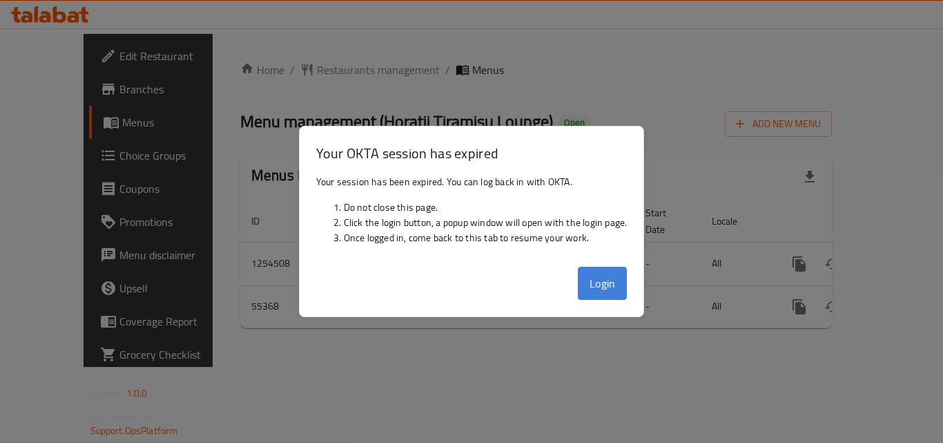
click at [615, 286] on button "Login" at bounding box center [603, 283] width 50 height 33
click at [177, 236] on div at bounding box center [471, 221] width 943 height 443
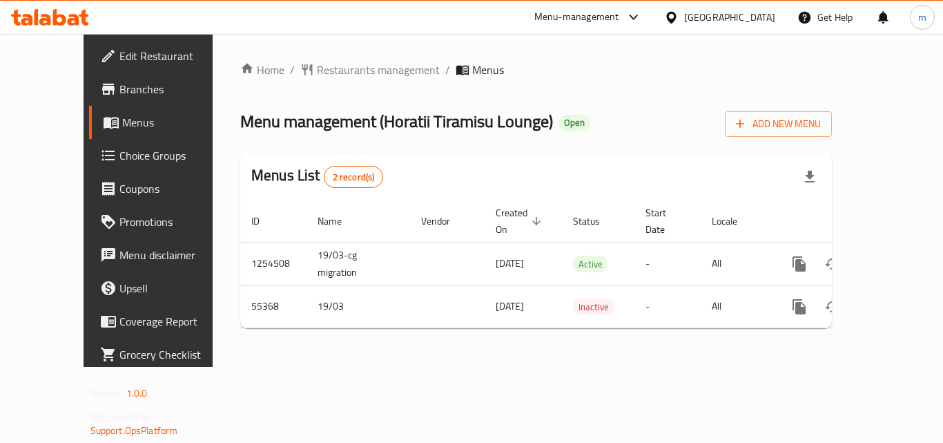
click at [684, 24] on div at bounding box center [674, 17] width 20 height 15
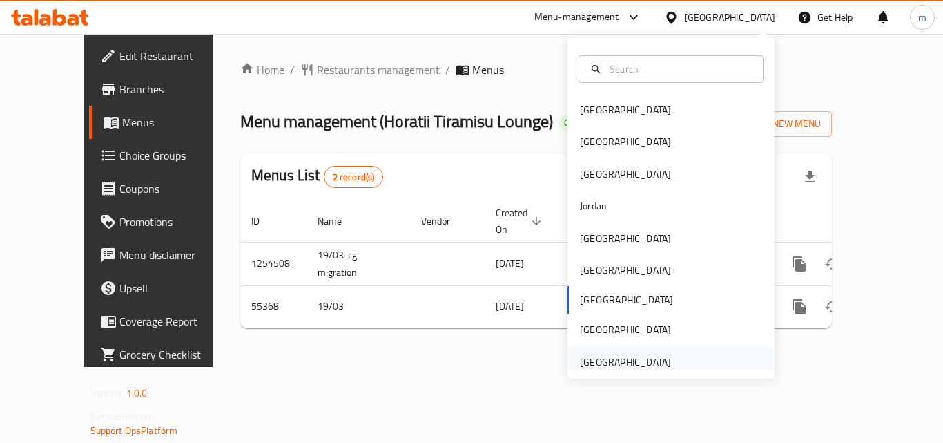
click at [641, 362] on div "[GEOGRAPHIC_DATA]" at bounding box center [625, 361] width 91 height 15
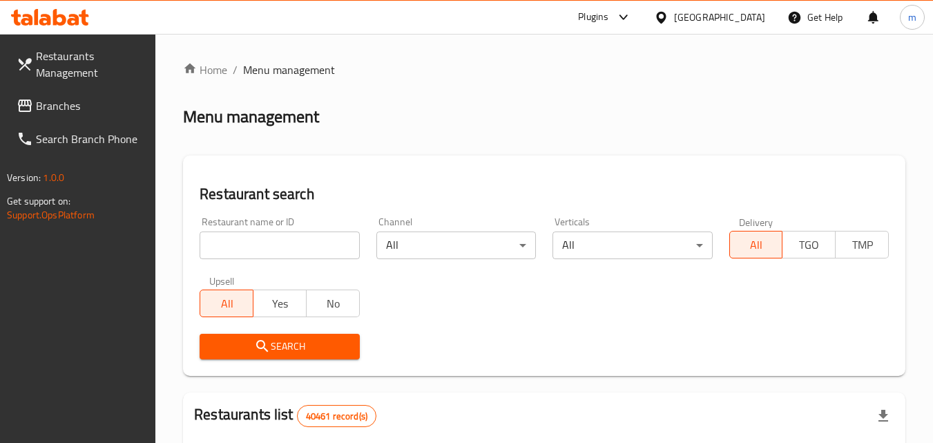
click at [64, 105] on span "Branches" at bounding box center [90, 105] width 109 height 17
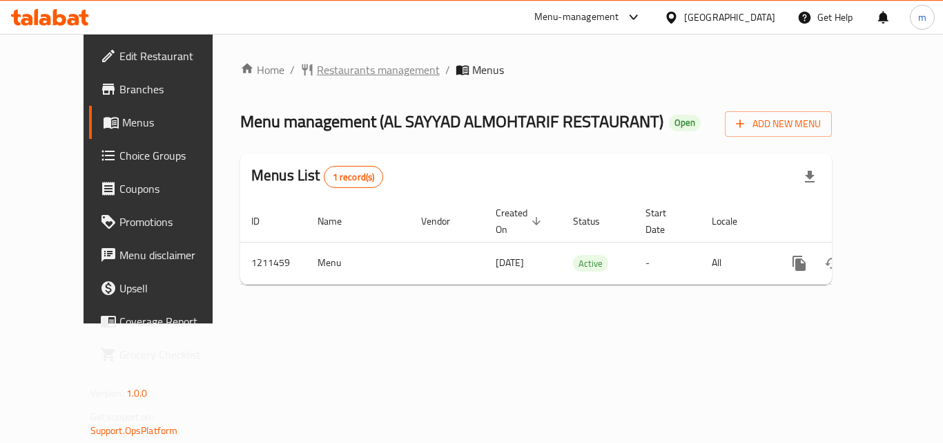
click at [317, 73] on span "Restaurants management" at bounding box center [378, 69] width 123 height 17
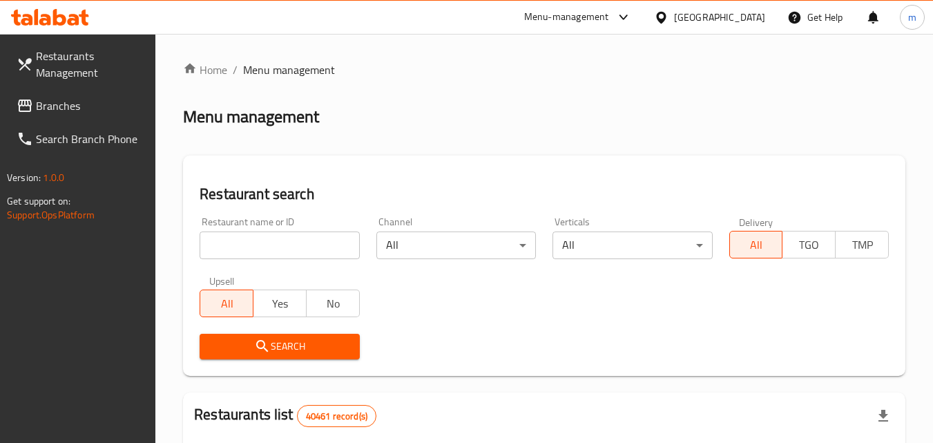
click at [117, 95] on link "Branches" at bounding box center [81, 105] width 151 height 33
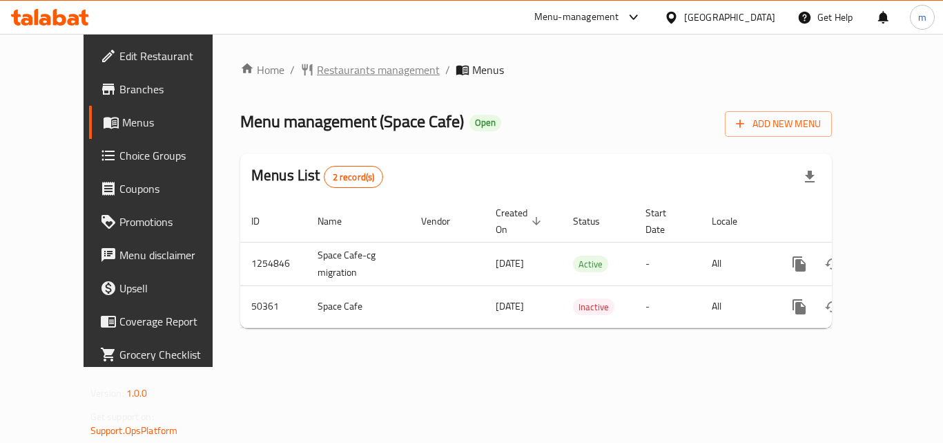
click at [317, 61] on span "Restaurants management" at bounding box center [378, 69] width 123 height 17
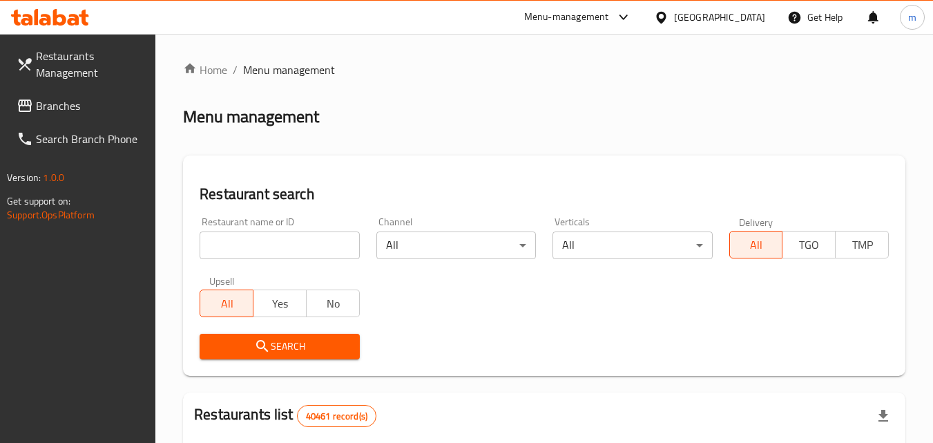
click at [64, 110] on span "Branches" at bounding box center [90, 105] width 109 height 17
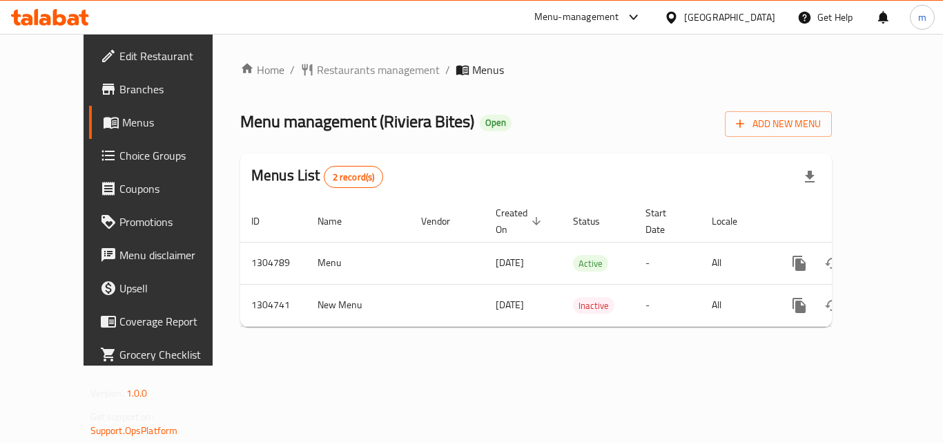
click at [726, 8] on div "[GEOGRAPHIC_DATA]" at bounding box center [719, 17] width 133 height 33
click at [737, 21] on div "[GEOGRAPHIC_DATA]" at bounding box center [729, 17] width 91 height 15
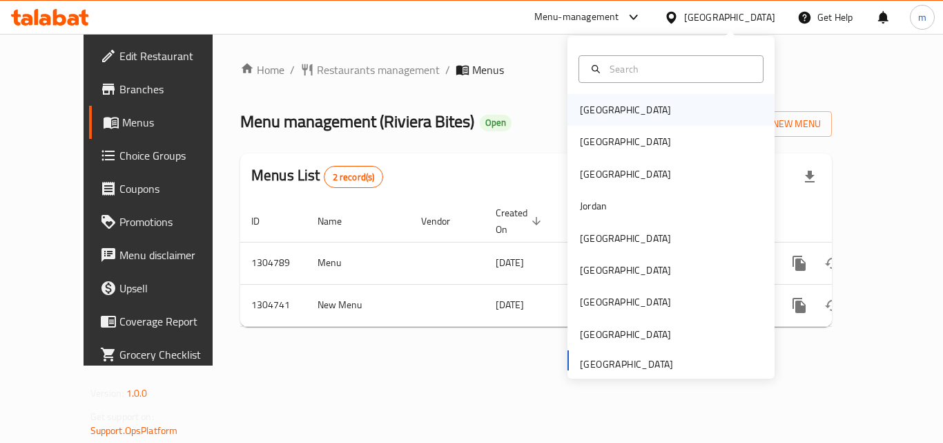
click at [637, 117] on div "Bahrain" at bounding box center [671, 110] width 207 height 32
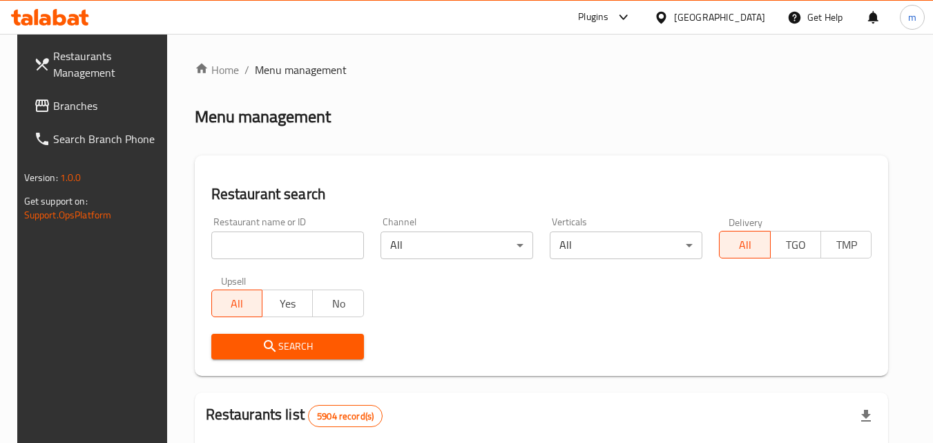
click at [53, 113] on span "Branches" at bounding box center [107, 105] width 109 height 17
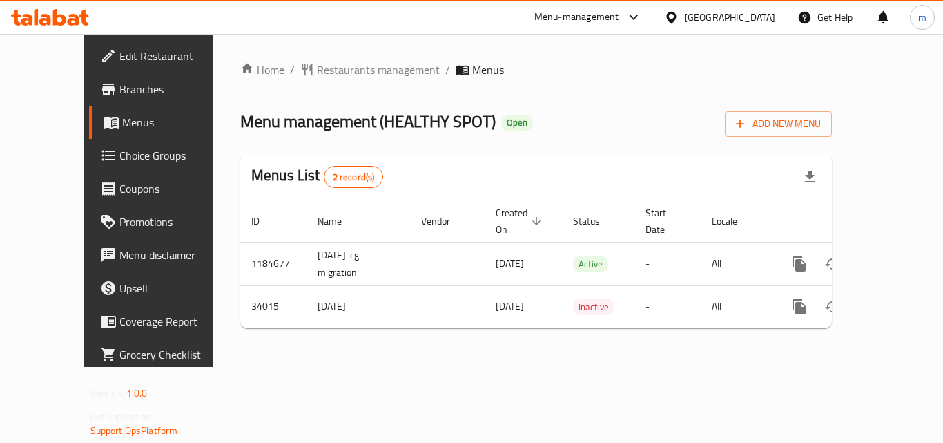
click at [324, 47] on div "Home / Restaurants management / Menus Menu management ( HEALTHY SPOT ) Open Add…" at bounding box center [536, 200] width 647 height 333
click at [321, 73] on span "Restaurants management" at bounding box center [378, 69] width 123 height 17
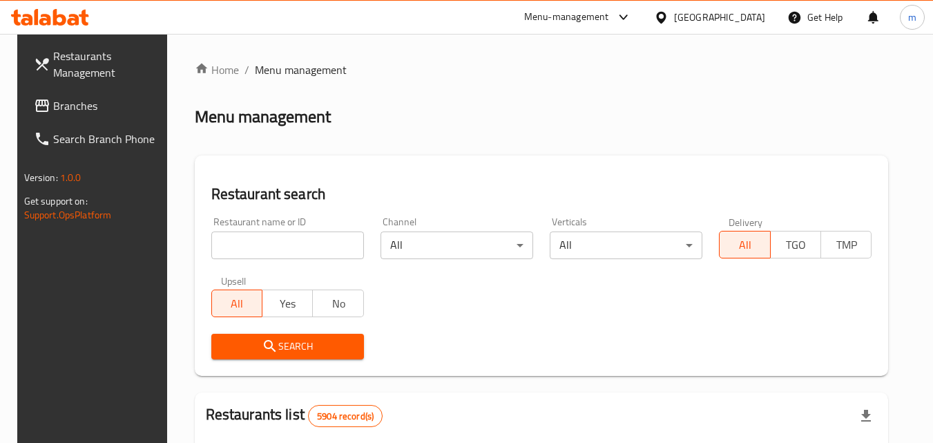
click at [53, 99] on span "Branches" at bounding box center [107, 105] width 109 height 17
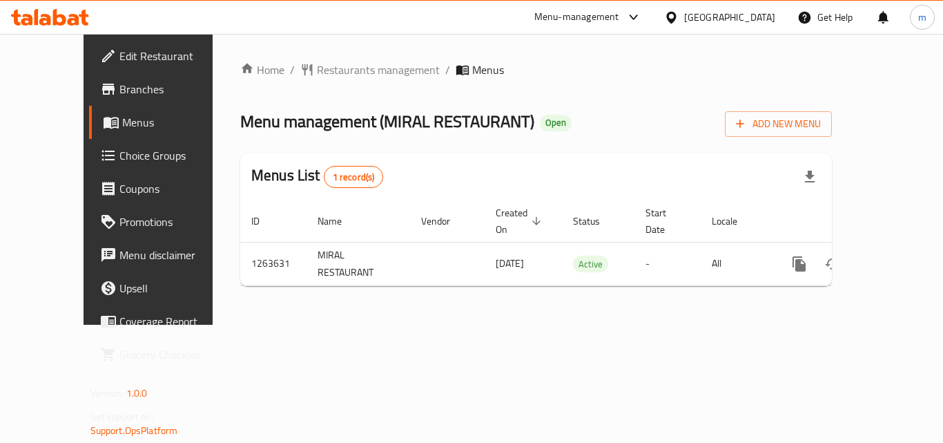
drag, startPoint x: 406, startPoint y: 278, endPoint x: 485, endPoint y: 15, distance: 275.5
click at [406, 276] on div "Home / Restaurants management / Menus Menu management ( MIRAL RESTAURANT ) Open…" at bounding box center [536, 178] width 592 height 235
click at [352, 70] on span "Restaurants management" at bounding box center [378, 69] width 123 height 17
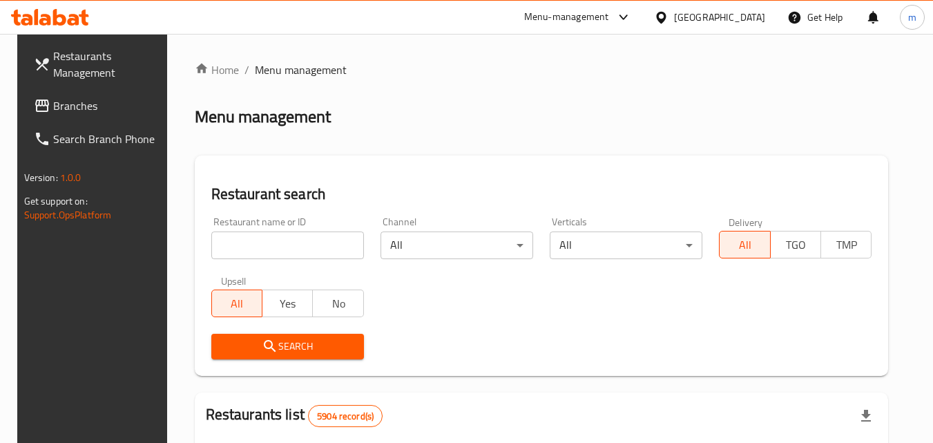
click at [77, 119] on link "Branches" at bounding box center [98, 105] width 151 height 33
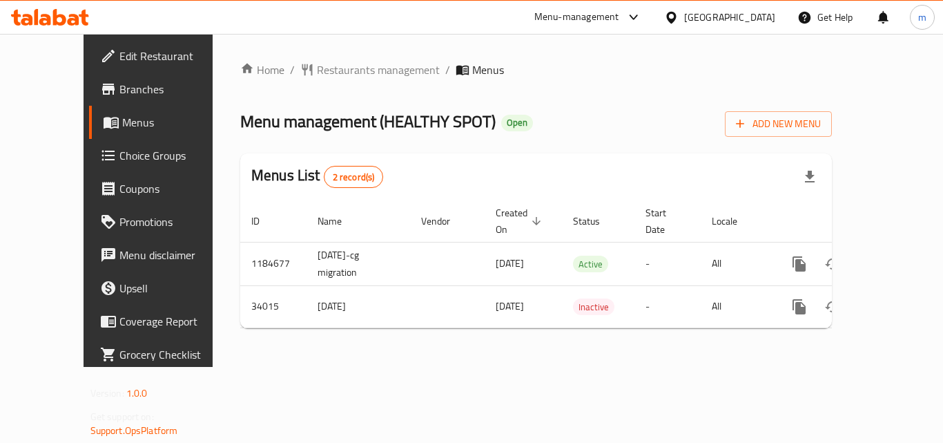
click at [744, 13] on div "[GEOGRAPHIC_DATA]" at bounding box center [729, 17] width 91 height 15
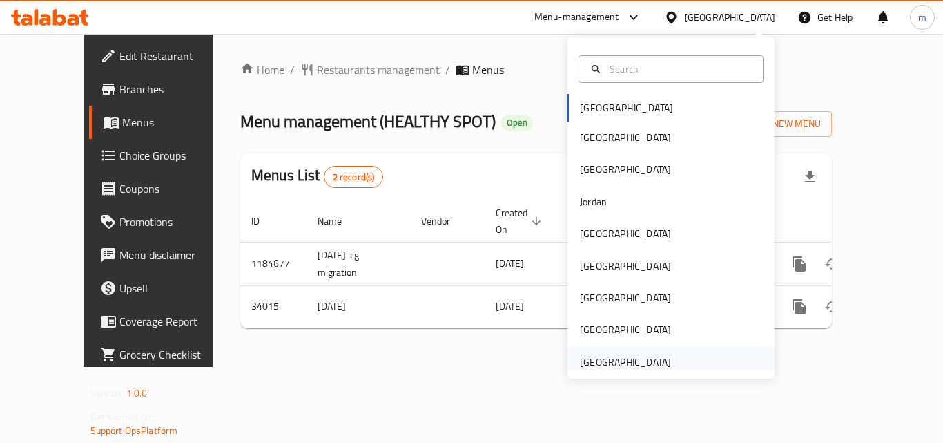
click at [588, 356] on div "[GEOGRAPHIC_DATA]" at bounding box center [625, 361] width 91 height 15
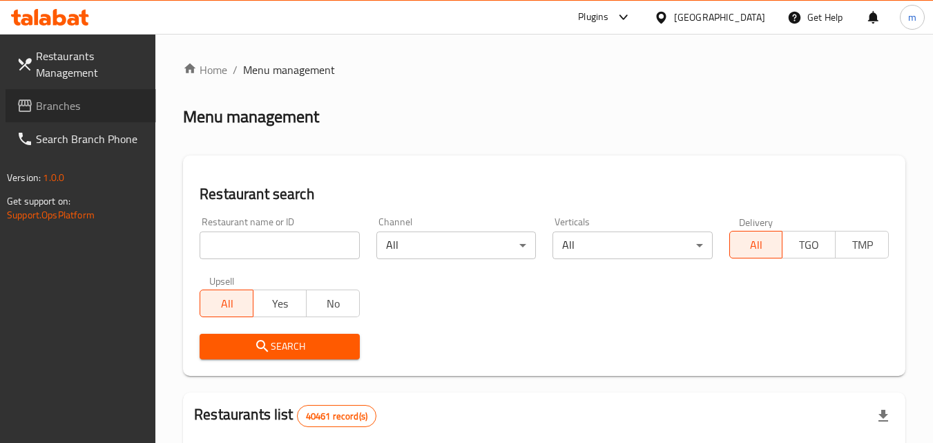
click at [79, 104] on span "Branches" at bounding box center [90, 105] width 109 height 17
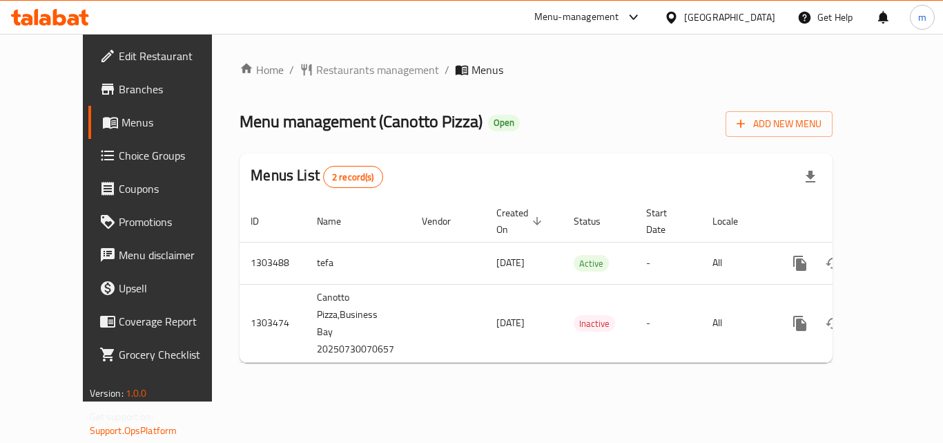
click at [732, 12] on div "United Arab Emirates" at bounding box center [729, 17] width 91 height 15
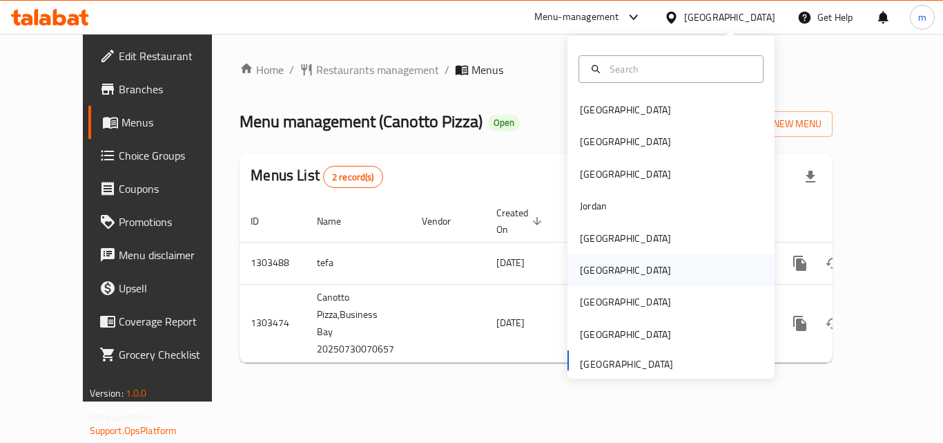
click at [593, 276] on div "[GEOGRAPHIC_DATA]" at bounding box center [625, 269] width 91 height 15
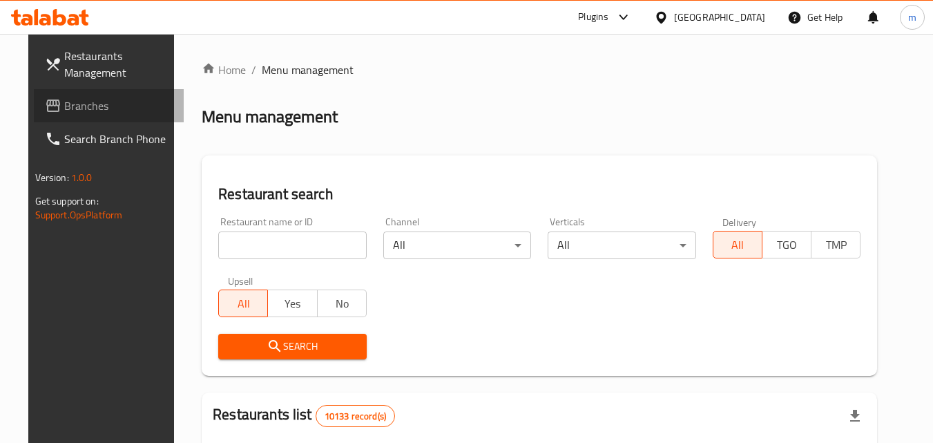
click at [64, 104] on span "Branches" at bounding box center [118, 105] width 109 height 17
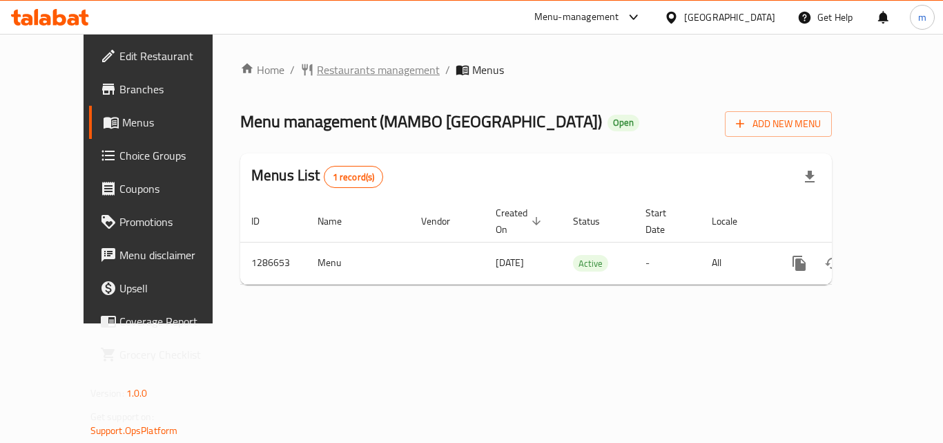
click at [343, 74] on span "Restaurants management" at bounding box center [378, 69] width 123 height 17
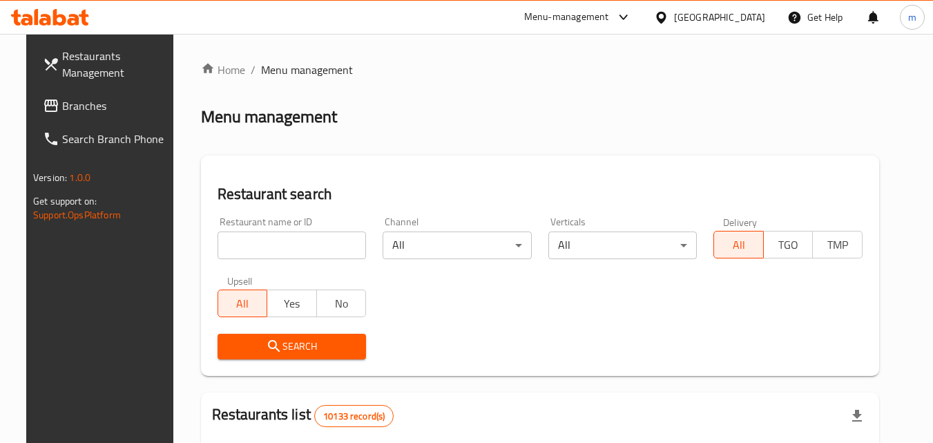
click at [64, 111] on span "Branches" at bounding box center [116, 105] width 109 height 17
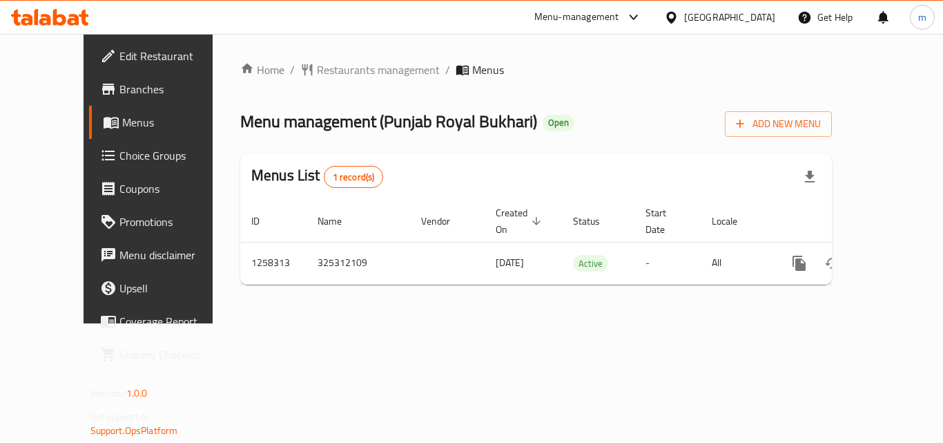
click at [752, 26] on div "[GEOGRAPHIC_DATA]" at bounding box center [719, 17] width 133 height 33
click at [762, 14] on div "[GEOGRAPHIC_DATA]" at bounding box center [729, 17] width 91 height 15
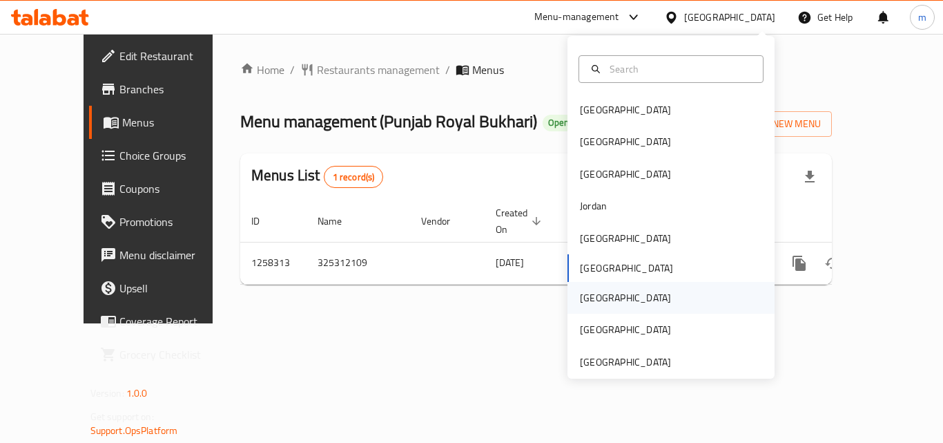
click at [587, 298] on div "[GEOGRAPHIC_DATA]" at bounding box center [625, 297] width 91 height 15
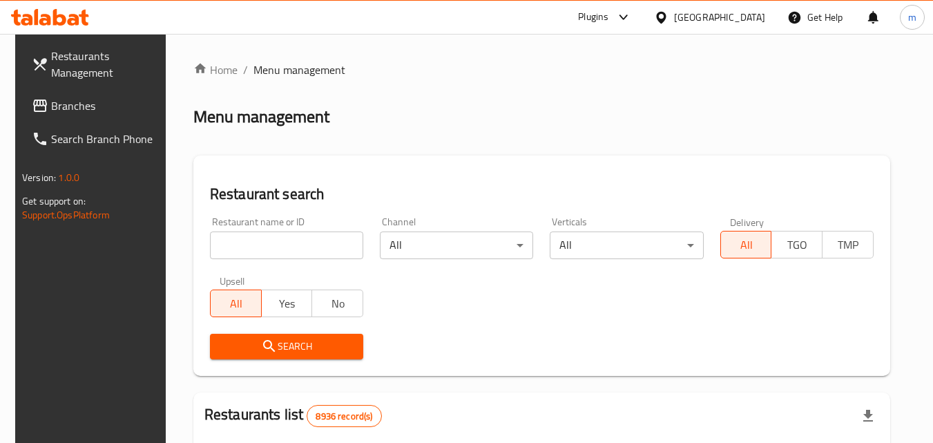
click at [115, 121] on link "Branches" at bounding box center [96, 105] width 151 height 33
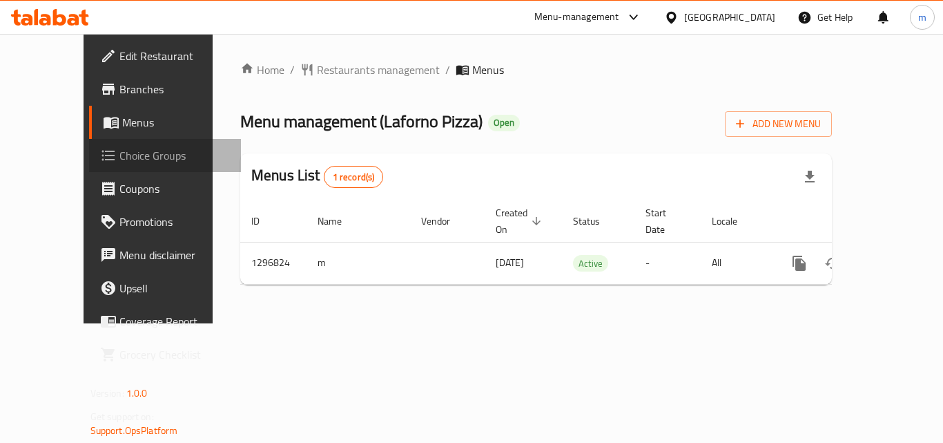
click at [119, 153] on span "Choice Groups" at bounding box center [174, 155] width 110 height 17
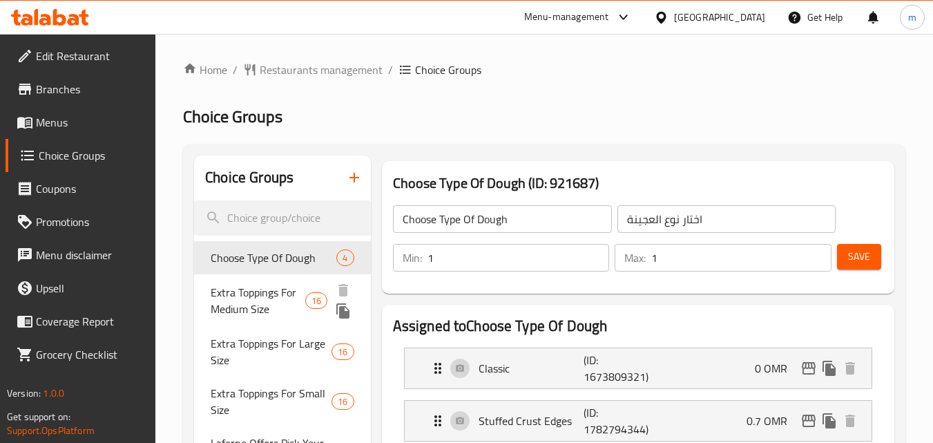
click at [244, 311] on span "Extra Toppings For Medium Size" at bounding box center [258, 300] width 95 height 33
type input "Extra Toppings For Medium Size"
type input "مكونات اضافية للحجم الوسط"
type input "0"
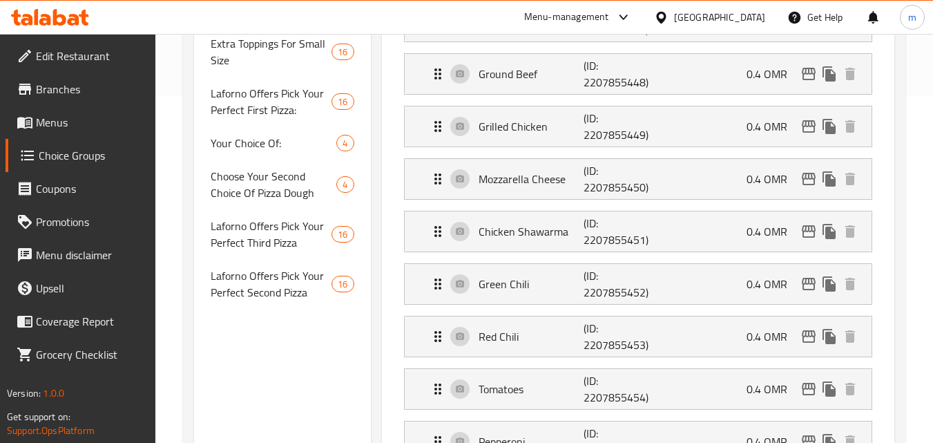
scroll to position [276, 0]
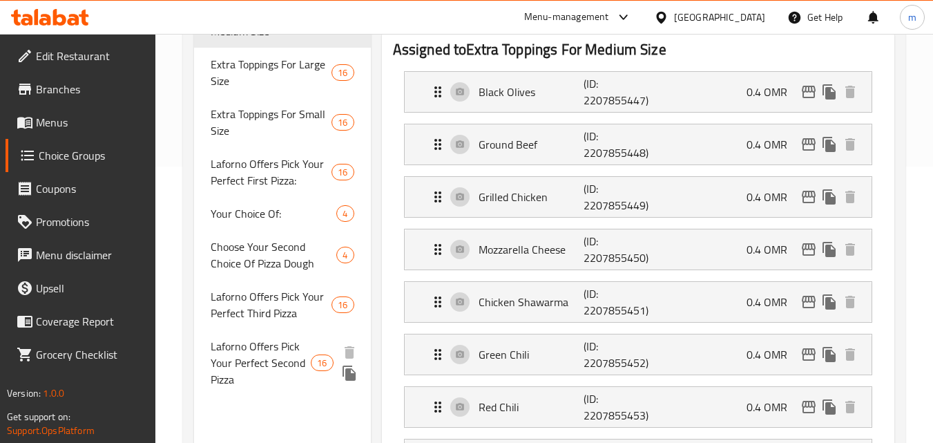
click at [224, 372] on span "Laforno Offers Pick Your Perfect Second Pizza" at bounding box center [261, 363] width 100 height 50
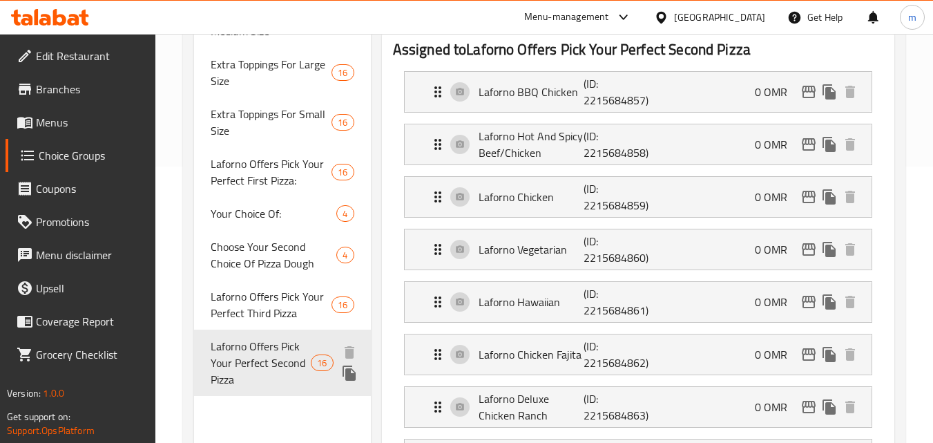
type input "Laforno Offers Pick Your Perfect Second Pizza"
type input "عروض لافورنو اختر البيتزا الثانية"
type input "1"
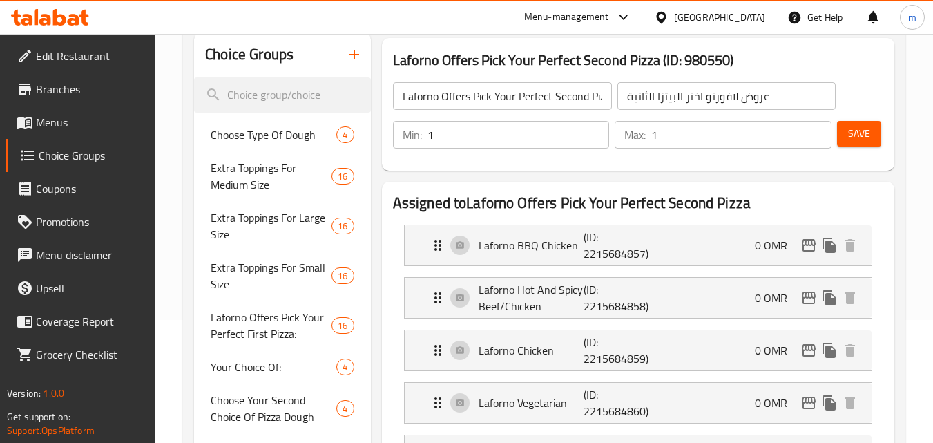
scroll to position [0, 0]
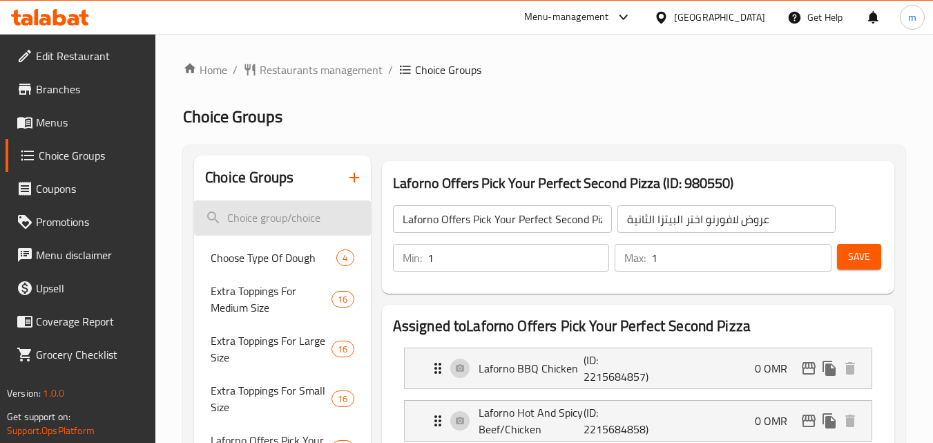
click at [287, 220] on input "search" at bounding box center [282, 217] width 176 height 35
paste input "Medium Pizza"
type input "Medium Pizza"
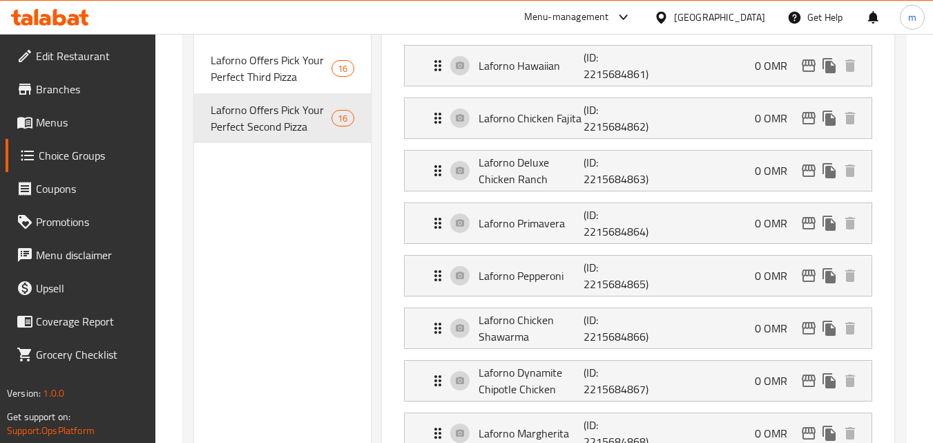
scroll to position [276, 0]
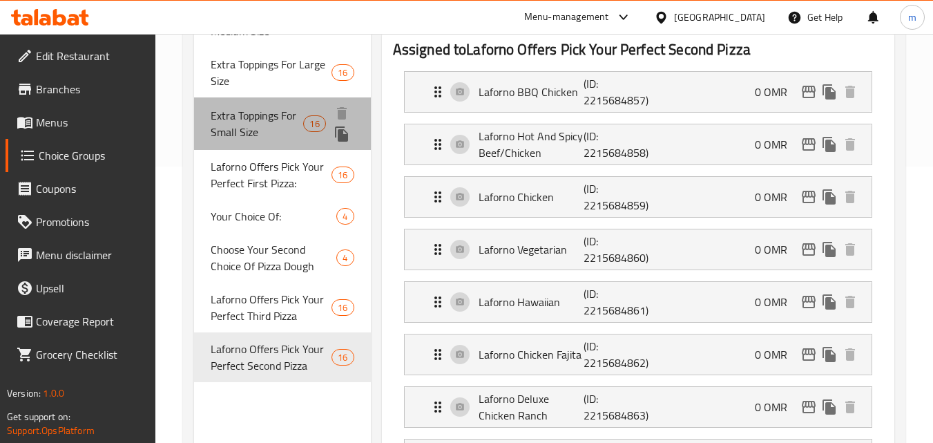
click at [296, 113] on span "Extra Toppings For Small Size" at bounding box center [257, 123] width 93 height 33
type input "Extra Toppings For Small Size"
type input "إضافات إضافية للحجم الصغير"
type input "0"
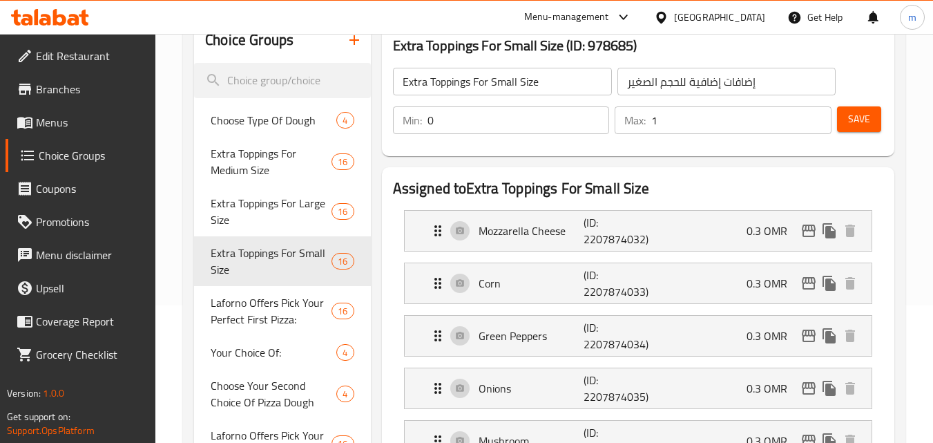
scroll to position [0, 0]
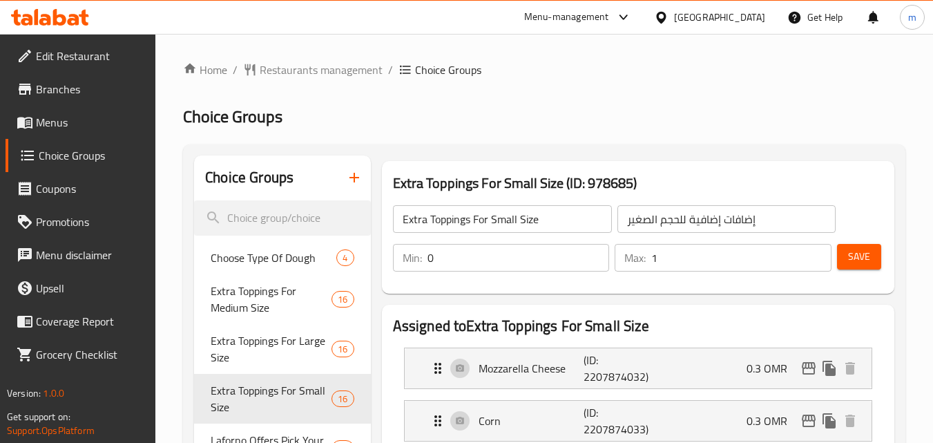
click at [483, 221] on input "Extra Toppings For Small Size" at bounding box center [502, 219] width 219 height 28
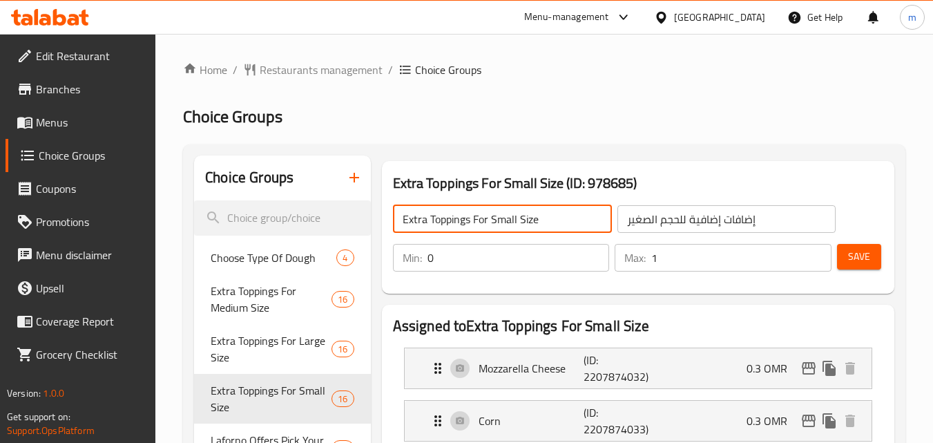
click at [483, 221] on input "Extra Toppings For Small Size" at bounding box center [502, 219] width 219 height 28
paste input "Medium Pizza"
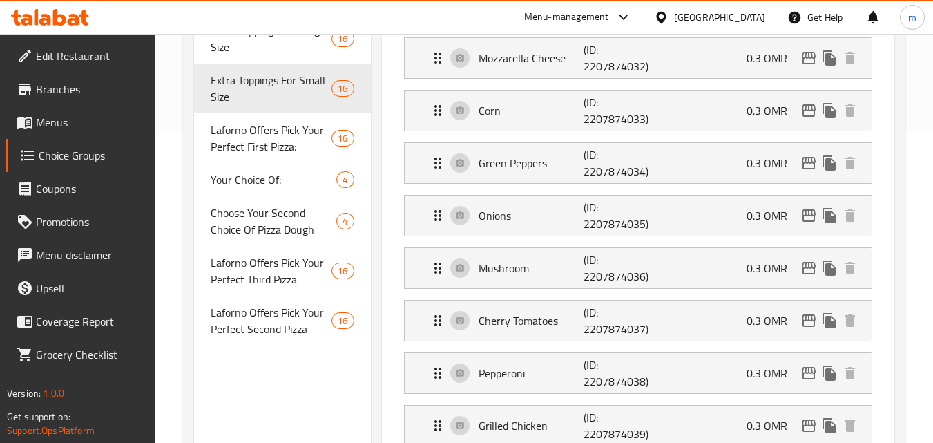
scroll to position [345, 0]
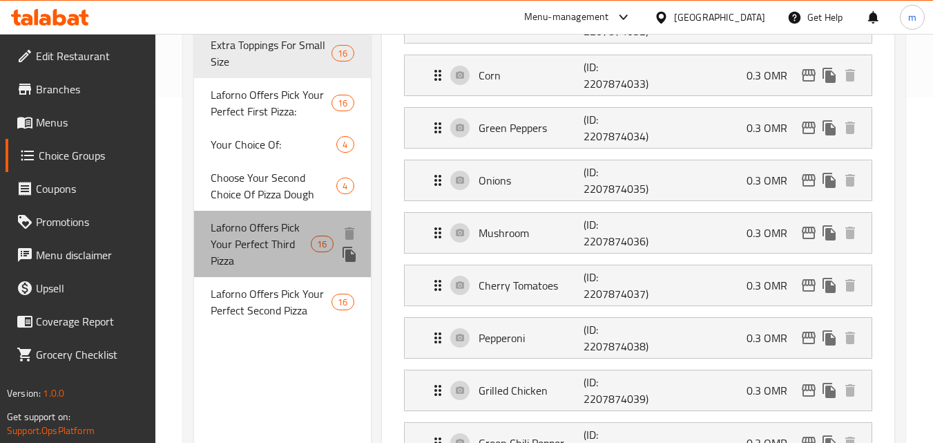
click at [267, 249] on span "Laforno Offers Pick Your Perfect Third Pizza" at bounding box center [261, 244] width 100 height 50
type input "Laforno Offers Pick Your Perfect Third Pizza"
type input "عروض لافورنو اختر الخيار الثالث من البيتزا المثالية"
type input "1"
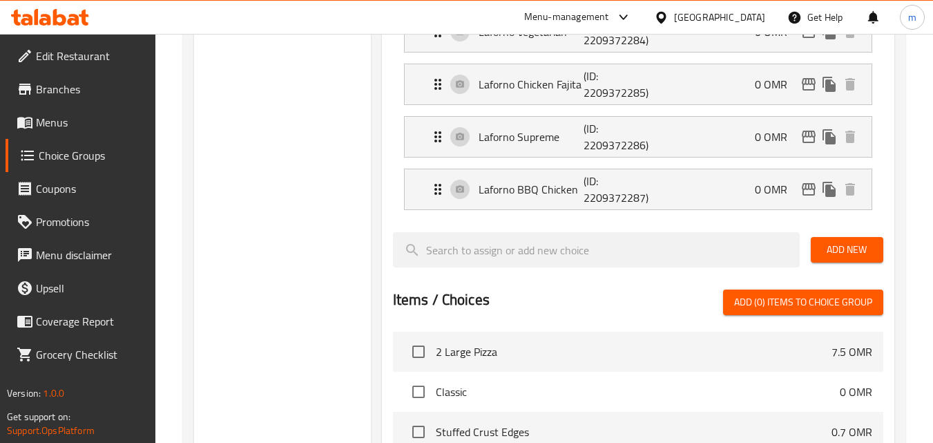
scroll to position [967, 0]
click at [751, 21] on div "Oman" at bounding box center [719, 17] width 91 height 15
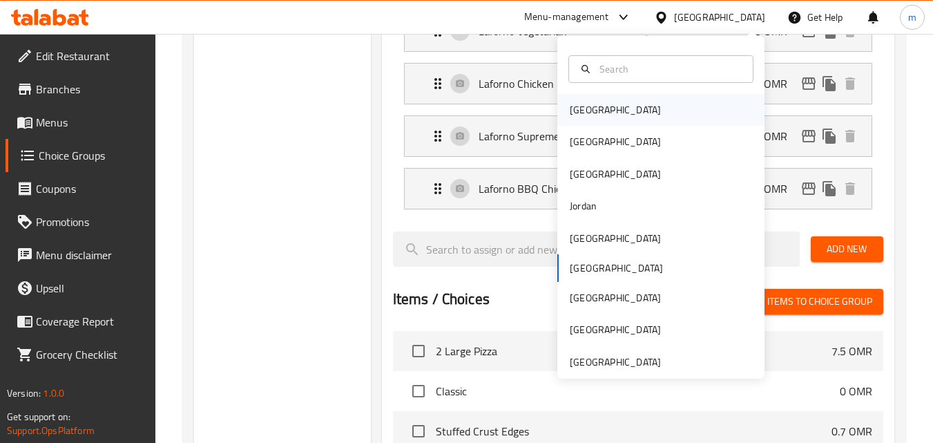
click at [601, 115] on div "[GEOGRAPHIC_DATA]" at bounding box center [615, 110] width 113 height 32
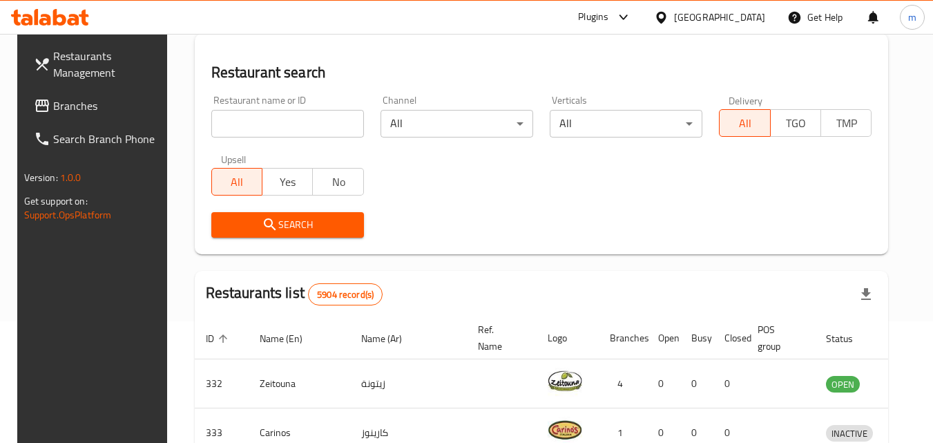
scroll to position [603, 0]
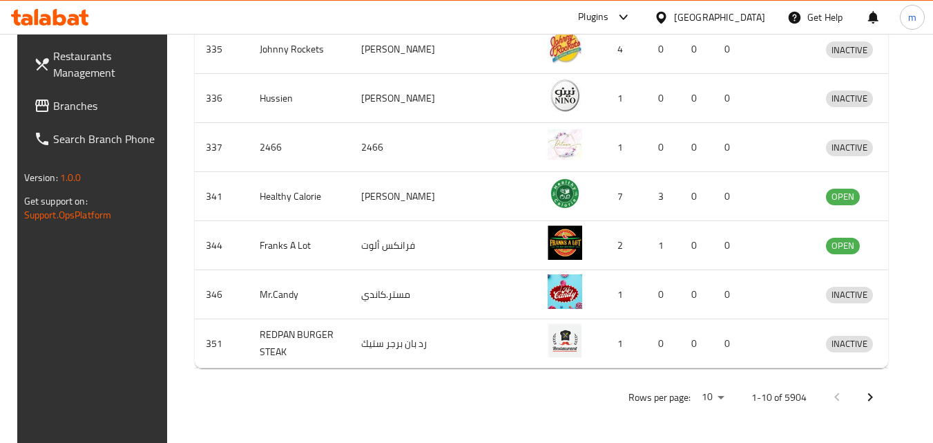
click at [71, 111] on span "Branches" at bounding box center [107, 105] width 109 height 17
